Goal: Check status: Check status

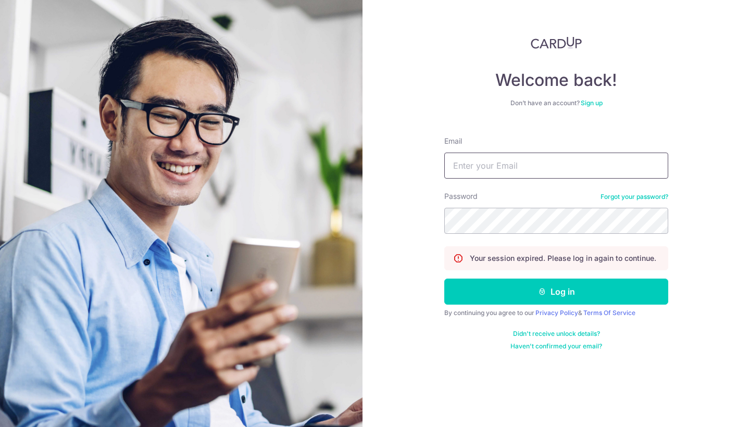
type input "[EMAIL_ADDRESS][DOMAIN_NAME]"
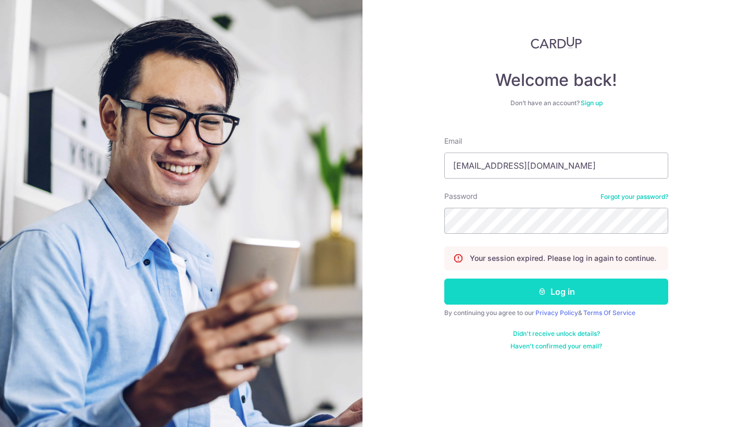
click at [560, 289] on button "Log in" at bounding box center [556, 292] width 224 height 26
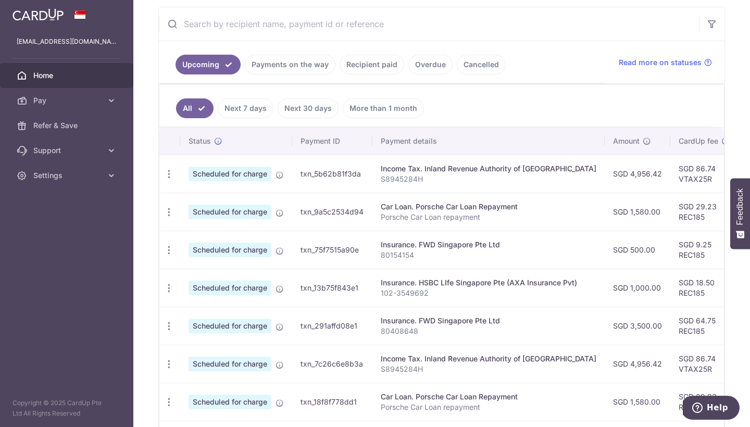
scroll to position [195, 0]
click at [299, 68] on link "Payments on the way" at bounding box center [290, 64] width 91 height 20
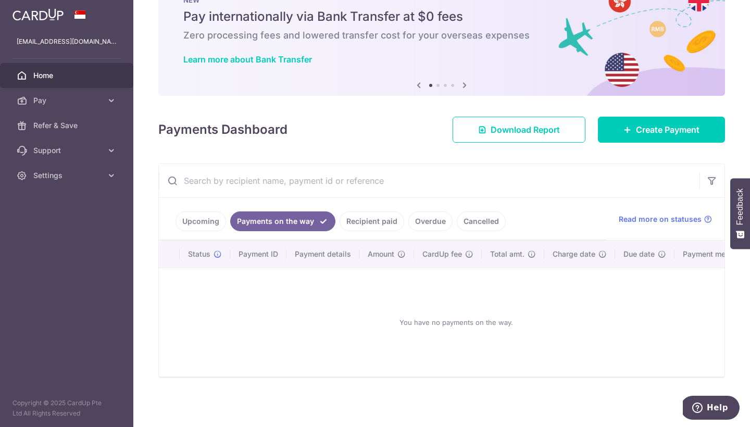
click at [373, 218] on link "Recipient paid" at bounding box center [372, 222] width 65 height 20
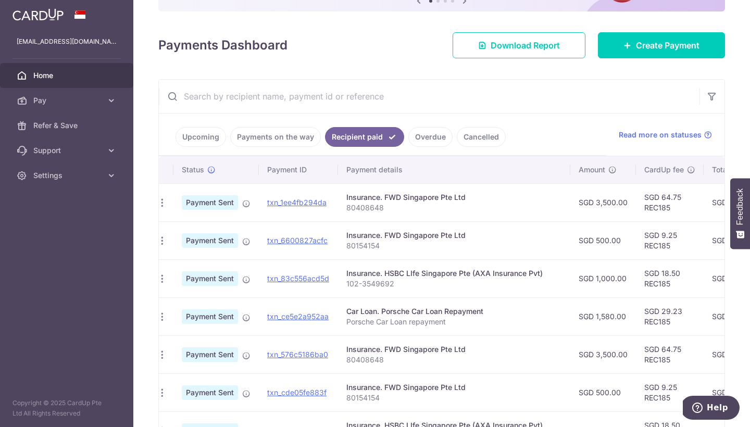
scroll to position [0, 1]
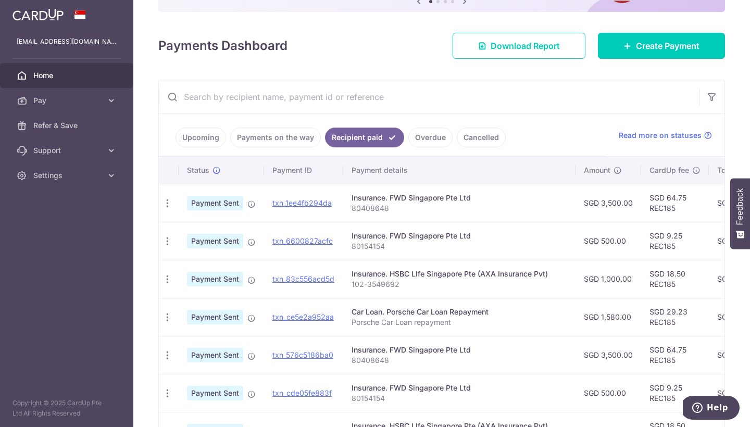
click at [195, 137] on link "Upcoming" at bounding box center [201, 138] width 51 height 20
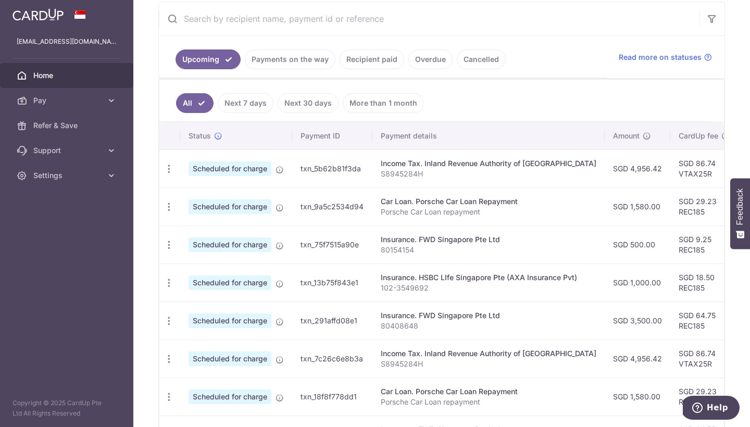
scroll to position [0, 0]
